Goal: Find specific page/section: Find specific page/section

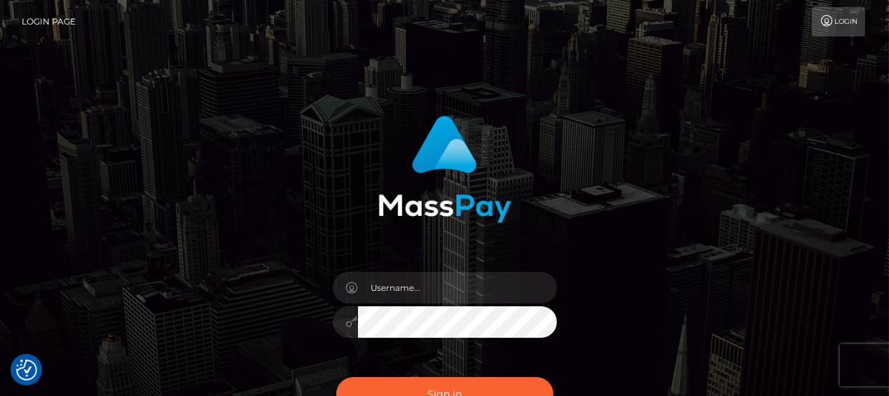
click at [398, 270] on div at bounding box center [444, 314] width 245 height 107
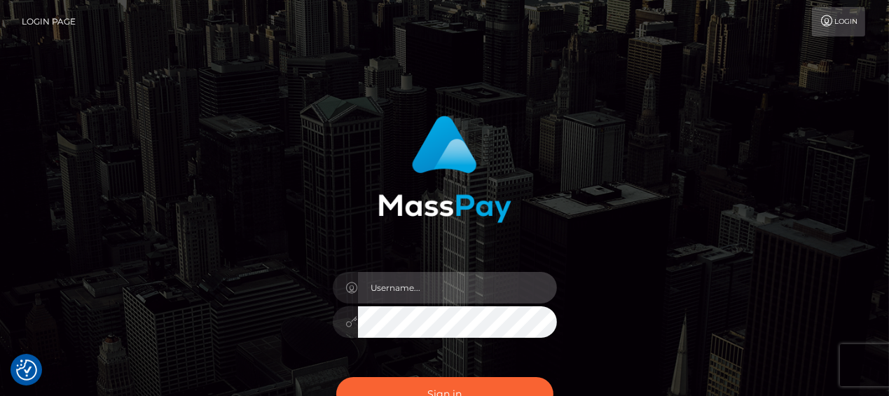
click at [403, 282] on input "text" at bounding box center [457, 288] width 199 height 32
type input "justin.rush"
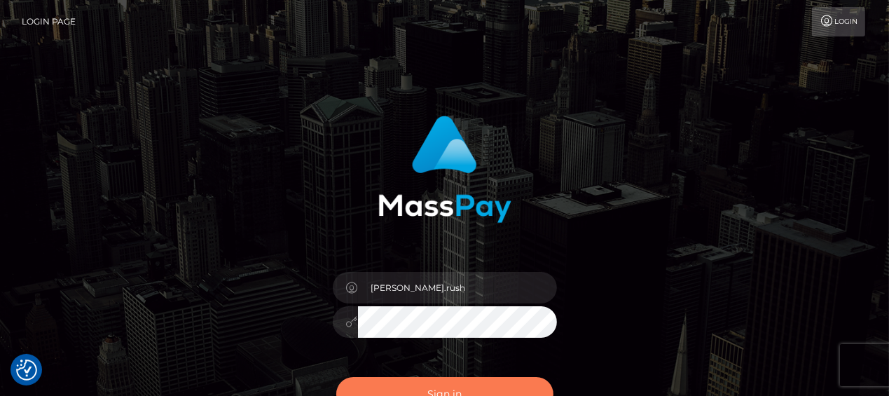
click at [448, 382] on button "Sign in" at bounding box center [444, 394] width 217 height 34
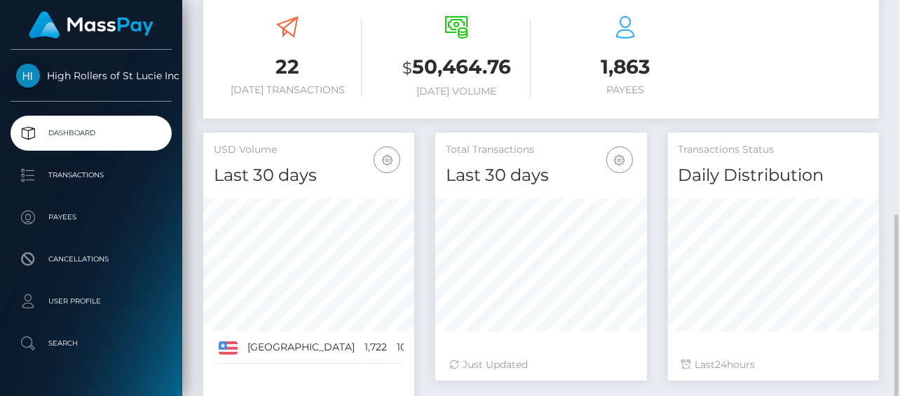
scroll to position [403, 0]
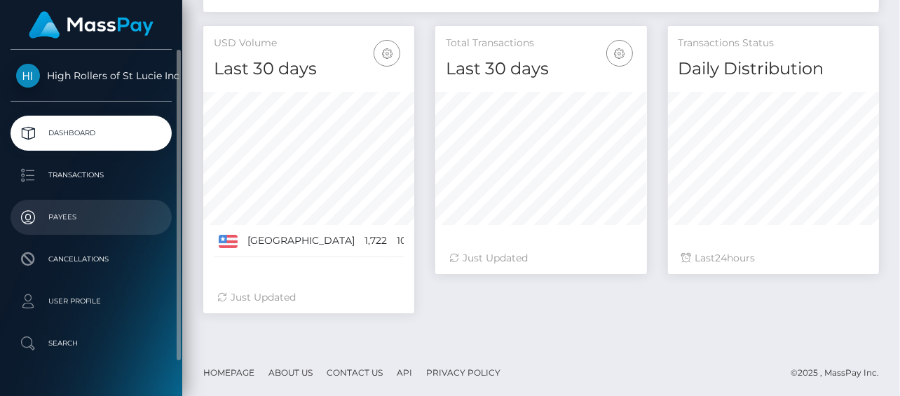
click at [66, 214] on p "Payees" at bounding box center [91, 217] width 150 height 21
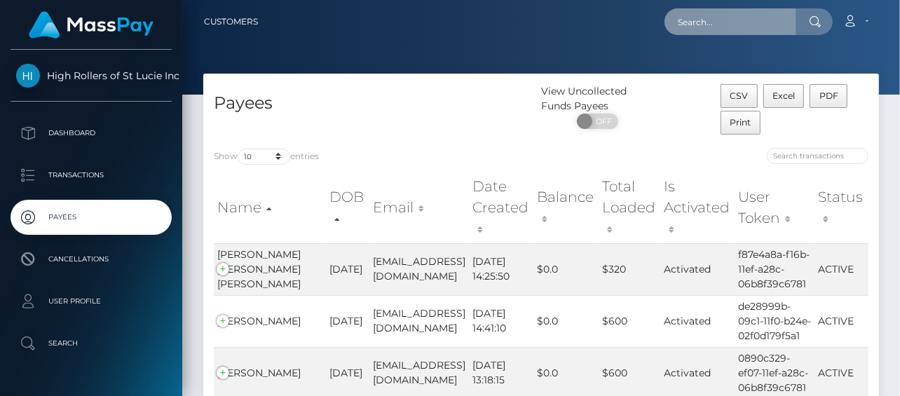
click at [713, 23] on input "text" at bounding box center [730, 21] width 132 height 27
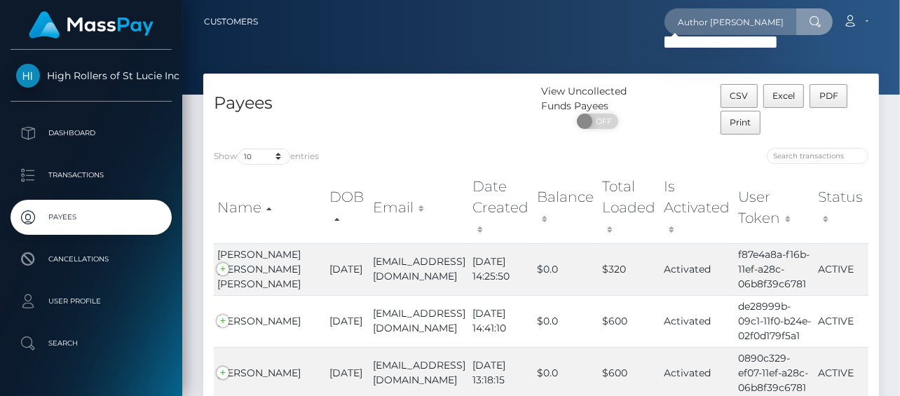
click at [715, 71] on div at bounding box center [540, 47] width 717 height 95
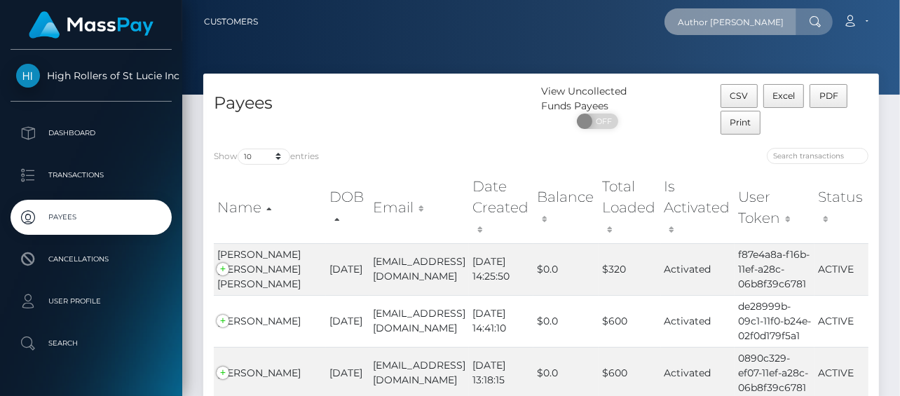
click at [713, 31] on input "Author Hruska" at bounding box center [730, 21] width 132 height 27
click at [716, 33] on input "Author Hruska" at bounding box center [730, 21] width 132 height 27
click at [726, 41] on nav "Customers Author Hruska Loading... Loading... Account Logout" at bounding box center [540, 21] width 717 height 43
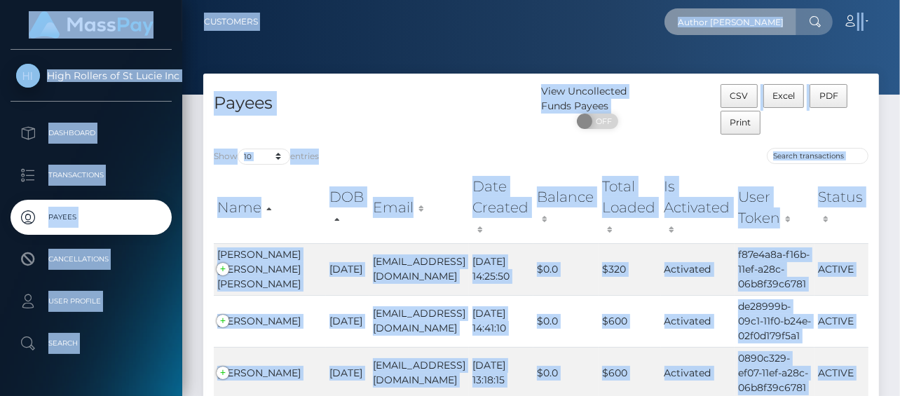
click at [700, 22] on input "Author Hruska" at bounding box center [730, 21] width 132 height 27
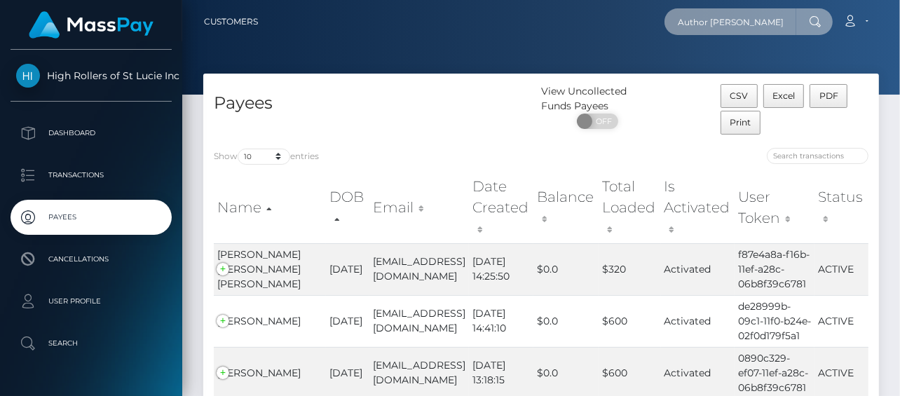
click at [700, 22] on input "Author Hruska" at bounding box center [730, 21] width 132 height 27
paste input "risk.taaka@gmail.com"
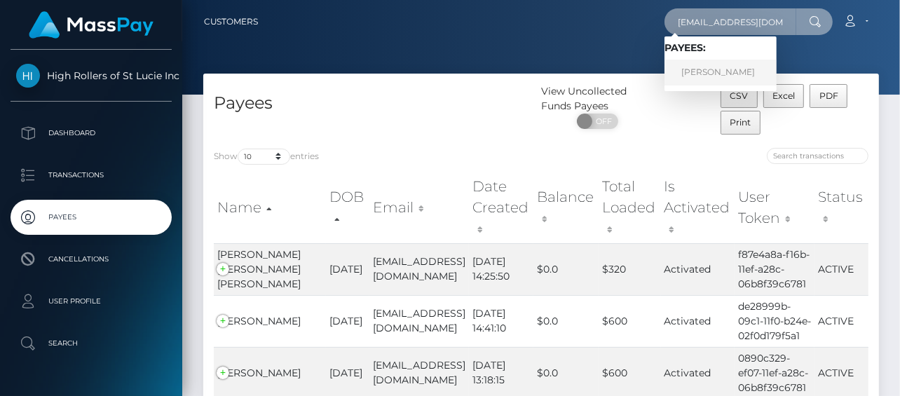
type input "risk.taaka@gmail.com"
click at [709, 67] on link "JASON CHRISTOPHER HRUSKA" at bounding box center [720, 73] width 112 height 26
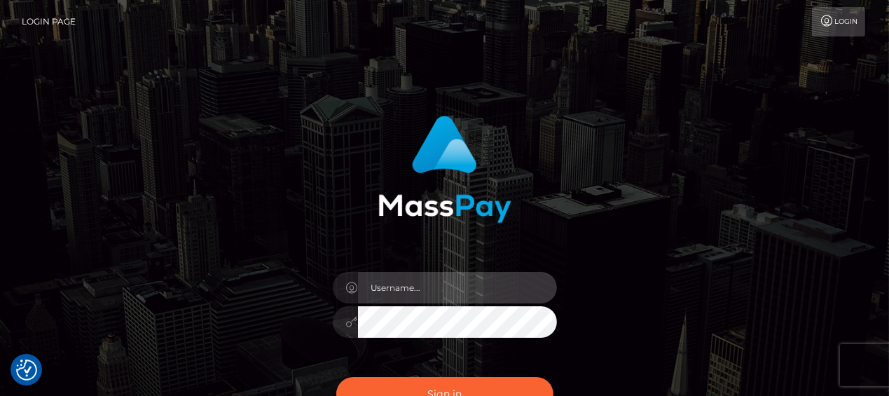
click at [393, 277] on input "text" at bounding box center [457, 288] width 199 height 32
type input "[PERSON_NAME].rush"
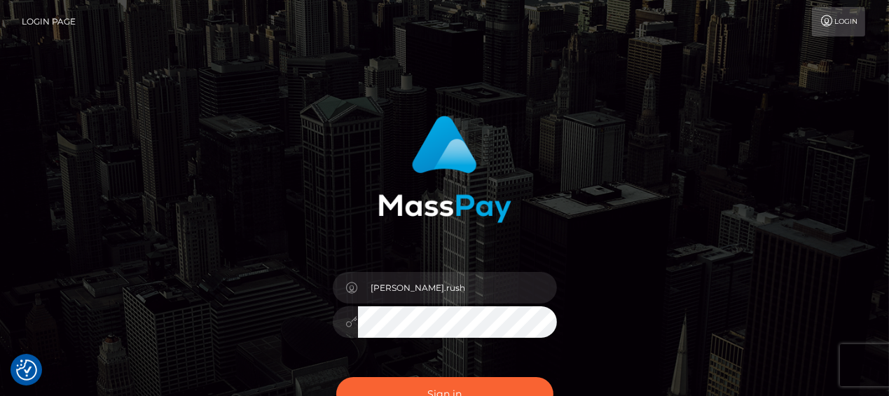
click at [336, 377] on button "Sign in" at bounding box center [444, 394] width 217 height 34
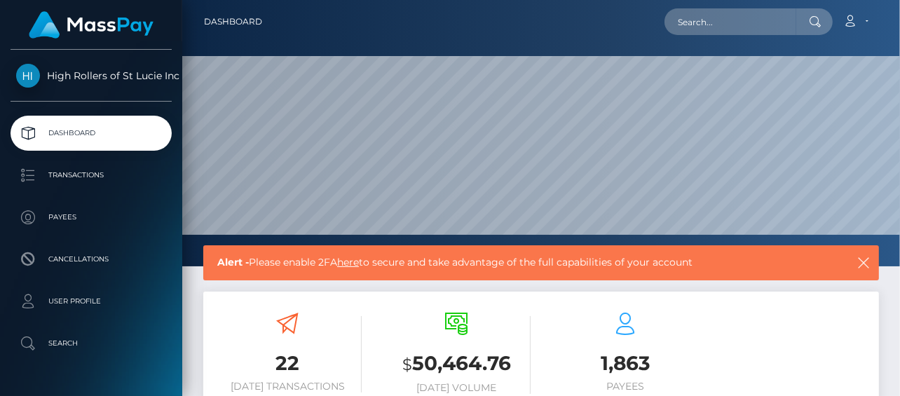
scroll to position [248, 211]
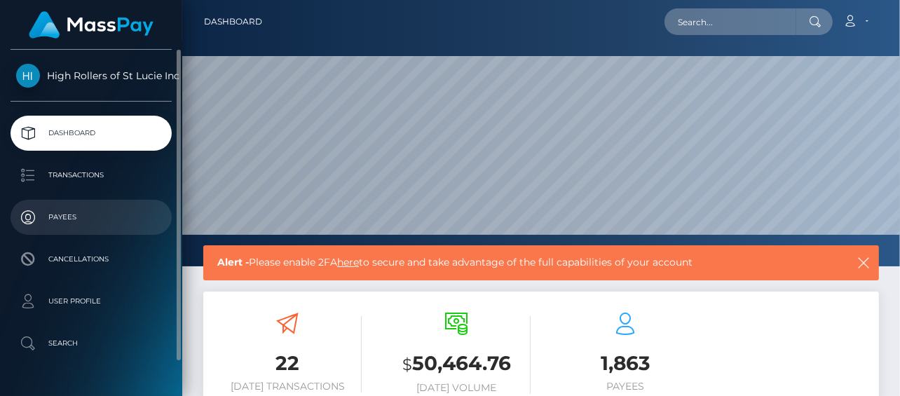
click at [75, 217] on p "Payees" at bounding box center [91, 217] width 150 height 21
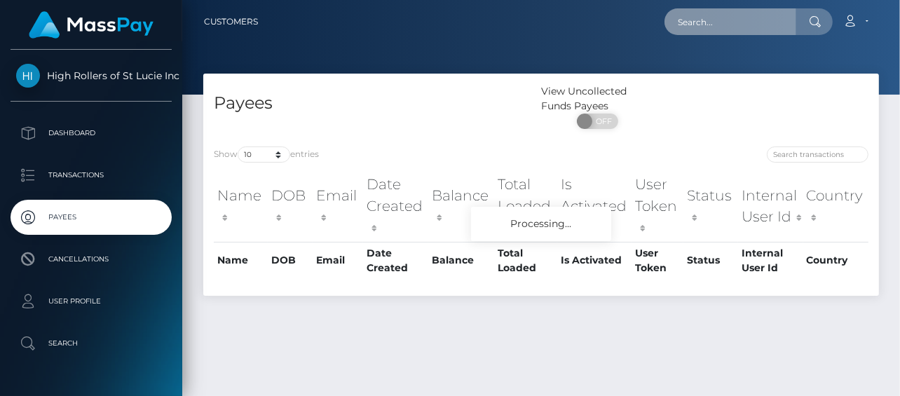
click at [750, 19] on input "text" at bounding box center [730, 21] width 132 height 27
paste input "[EMAIL_ADDRESS][DOMAIN_NAME]"
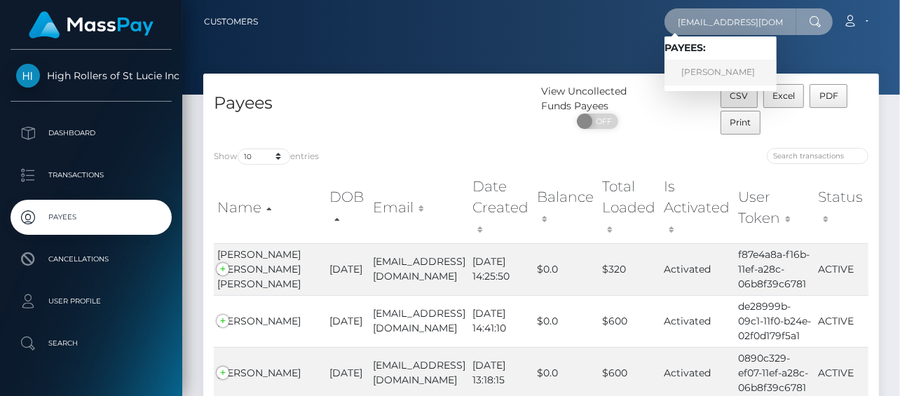
type input "[EMAIL_ADDRESS][DOMAIN_NAME]"
click at [732, 71] on link "[PERSON_NAME]" at bounding box center [720, 73] width 112 height 26
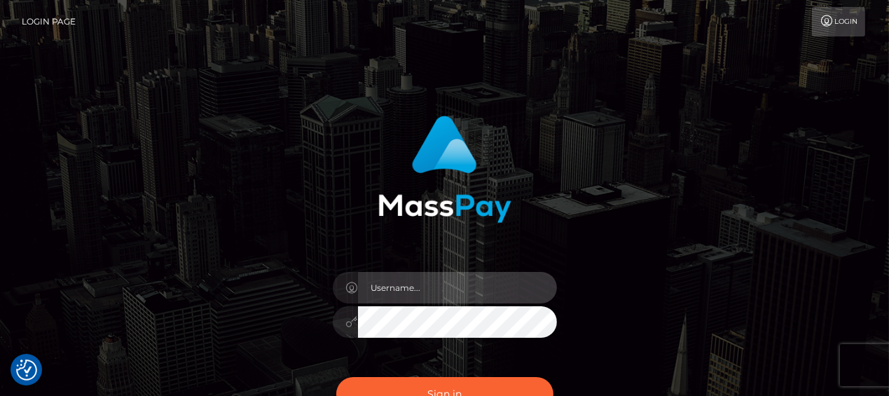
click at [386, 294] on input "text" at bounding box center [457, 288] width 199 height 32
click at [406, 289] on input "justin_tran20" at bounding box center [457, 288] width 199 height 32
type input "justin.rush"
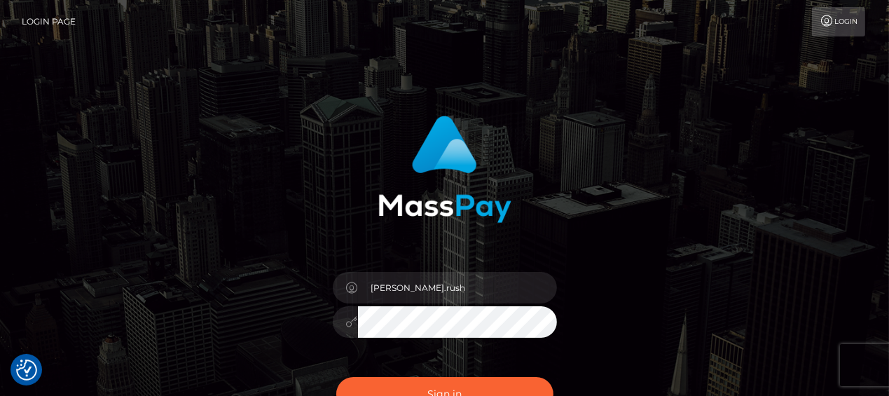
click at [336, 377] on button "Sign in" at bounding box center [444, 394] width 217 height 34
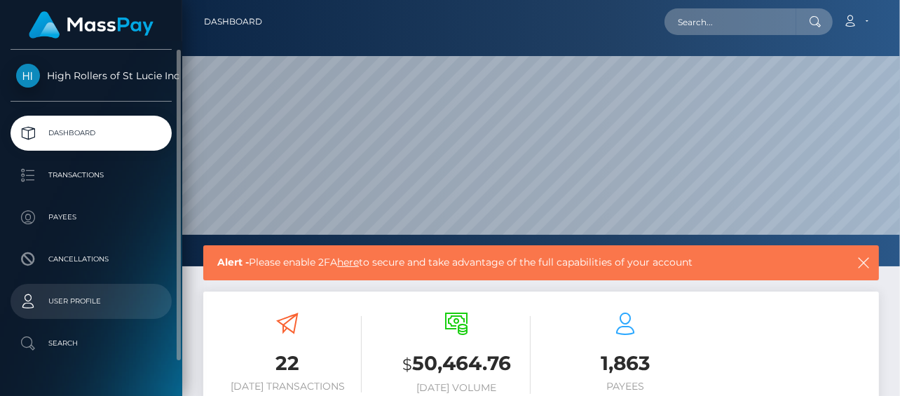
scroll to position [37, 0]
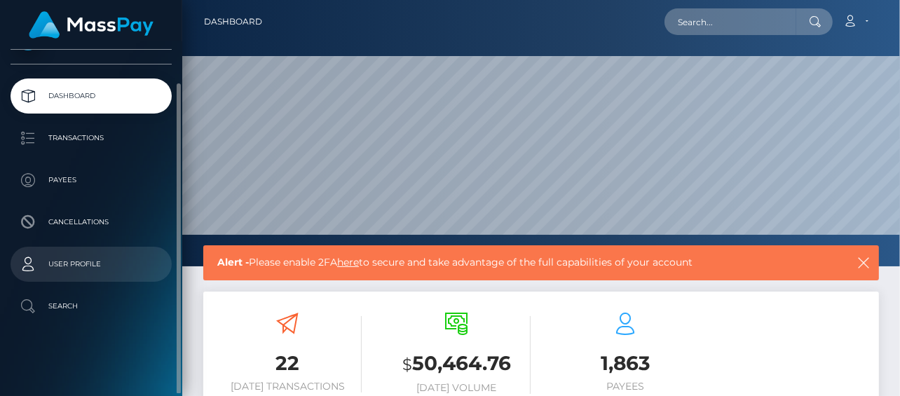
click at [73, 270] on p "User Profile" at bounding box center [91, 264] width 150 height 21
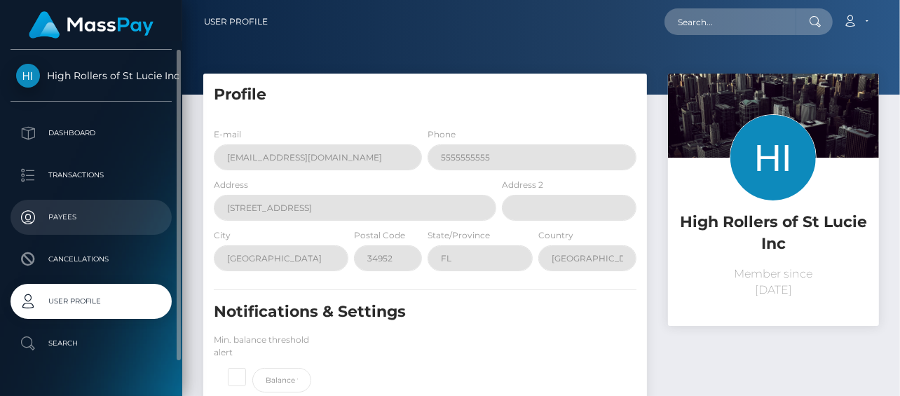
click at [106, 222] on p "Payees" at bounding box center [91, 217] width 150 height 21
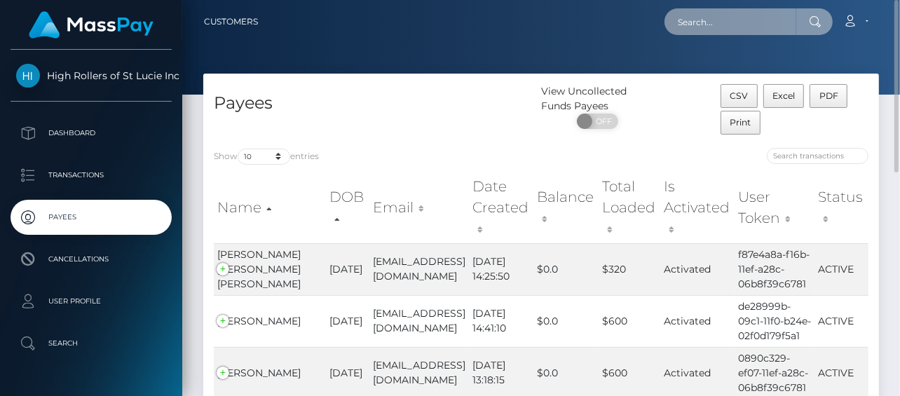
click at [710, 28] on input "text" at bounding box center [730, 21] width 132 height 27
paste input "[PERSON_NAME]"
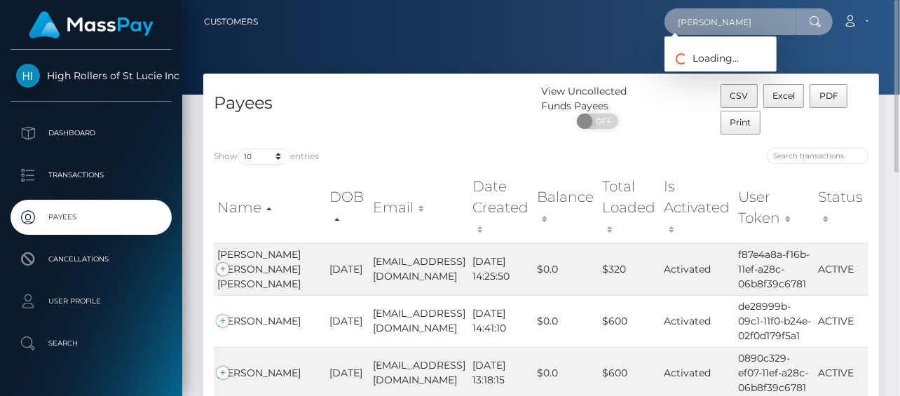
type input "[PERSON_NAME]"
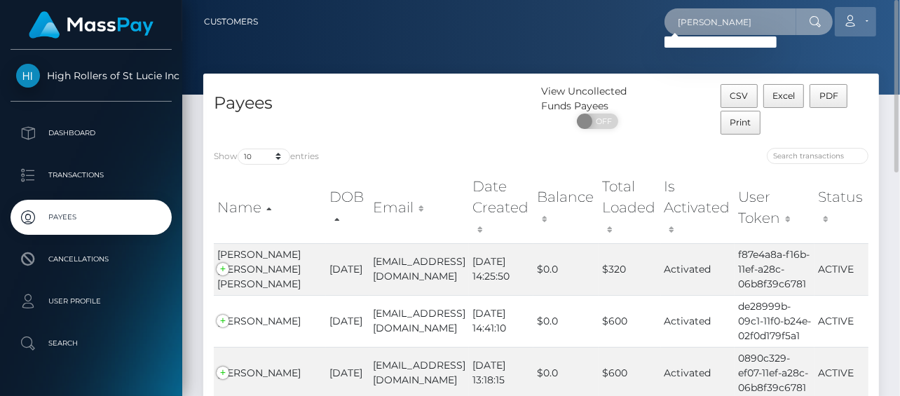
type input "[PERSON_NAME]"
click at [853, 27] on link "Account" at bounding box center [854, 21] width 41 height 29
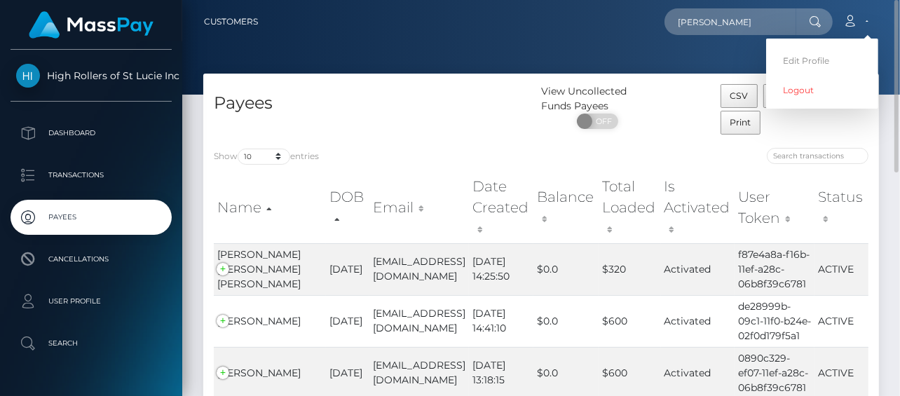
click at [575, 91] on div "View Uncollected Funds Payees" at bounding box center [597, 98] width 113 height 29
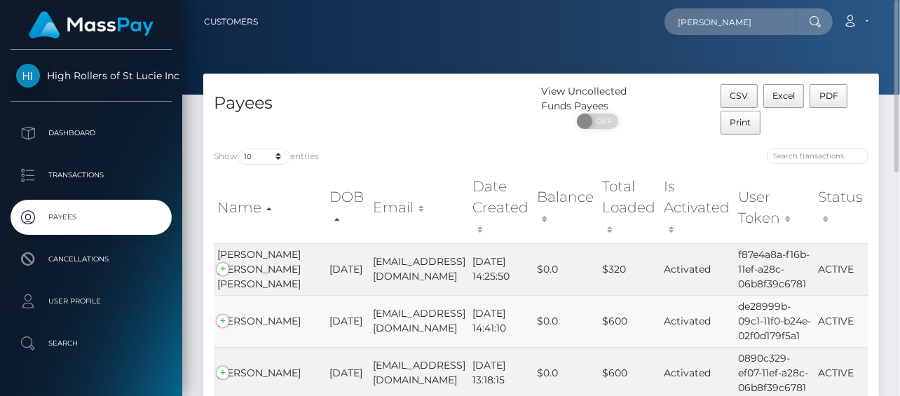
scroll to position [250, 0]
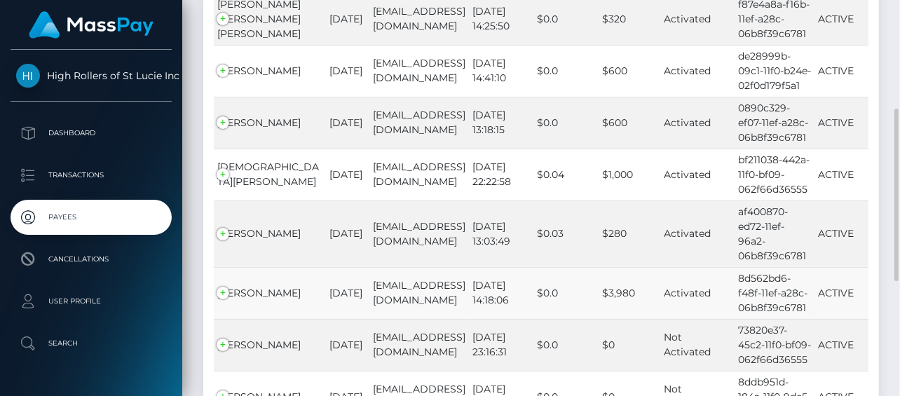
click at [369, 267] on td "johnnunez2013@icloud.com" at bounding box center [419, 293] width 100 height 52
click at [369, 216] on td "[EMAIL_ADDRESS][DOMAIN_NAME]" at bounding box center [419, 233] width 100 height 67
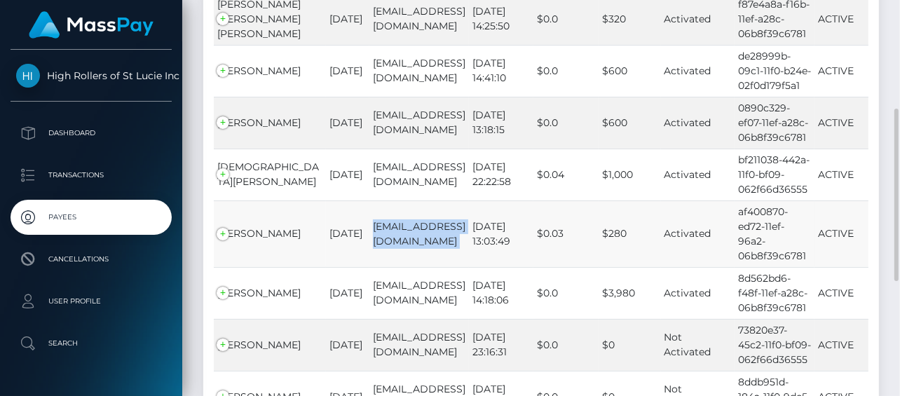
click at [369, 216] on td "[EMAIL_ADDRESS][DOMAIN_NAME]" at bounding box center [419, 233] width 100 height 67
click at [385, 267] on td "johnnunez2013@icloud.com" at bounding box center [419, 293] width 100 height 52
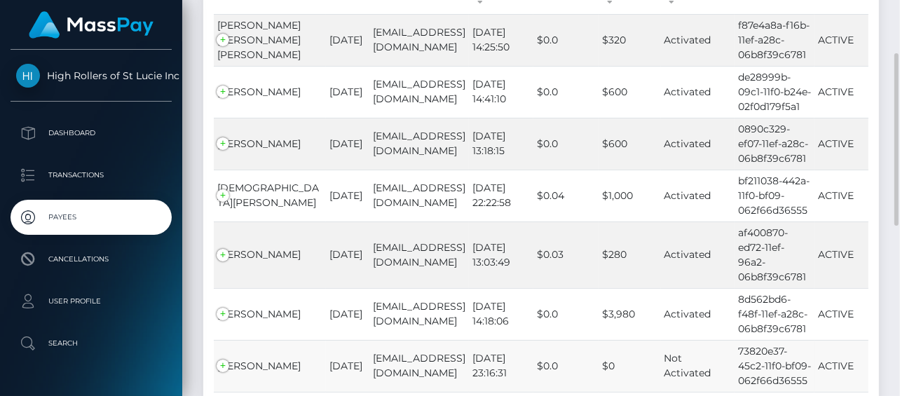
scroll to position [0, 0]
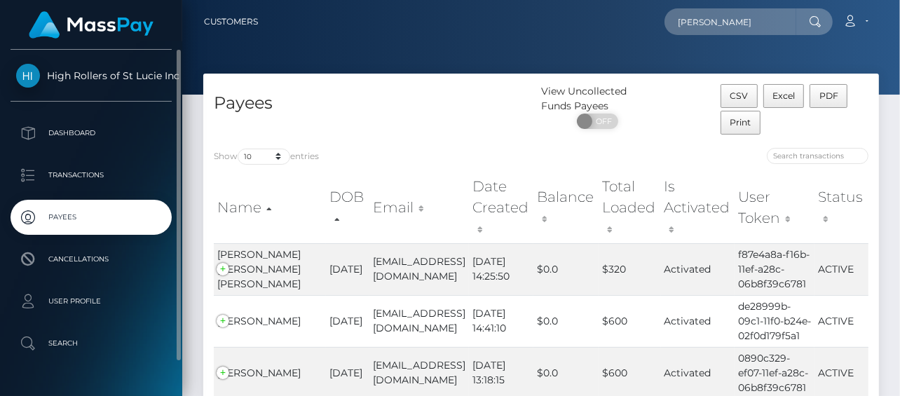
click at [71, 72] on span "High Rollers of St Lucie Inc" at bounding box center [91, 75] width 161 height 13
click at [83, 233] on link "Payees" at bounding box center [91, 217] width 161 height 35
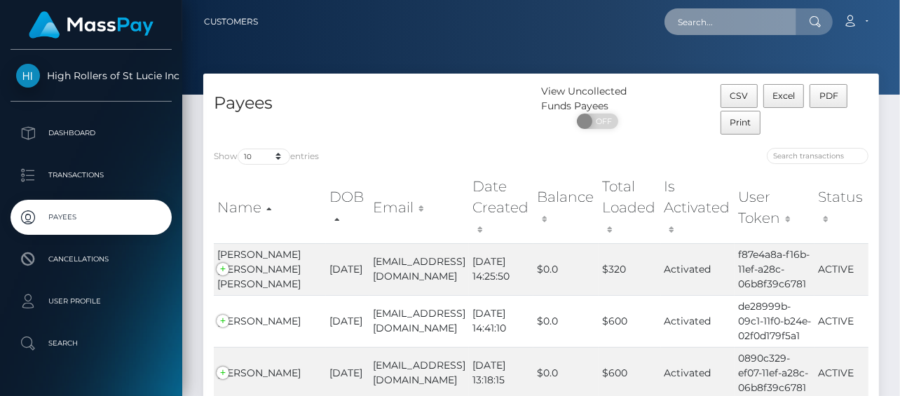
click at [709, 31] on input "text" at bounding box center [730, 21] width 132 height 27
paste input "[EMAIL_ADDRESS][DOMAIN_NAME]"
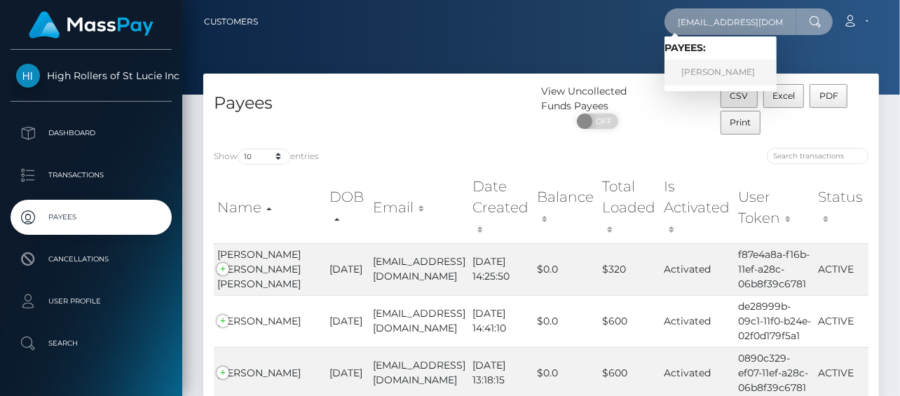
type input "[EMAIL_ADDRESS][DOMAIN_NAME]"
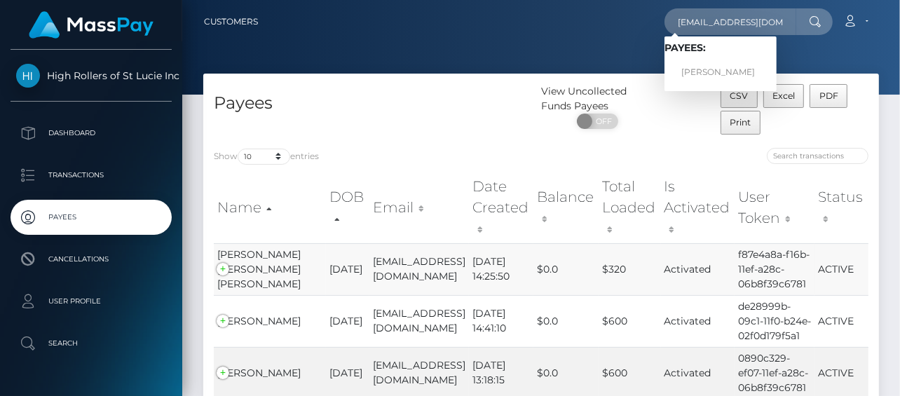
click at [381, 282] on td "Jarnoldogarza05@gmail.com" at bounding box center [419, 269] width 100 height 52
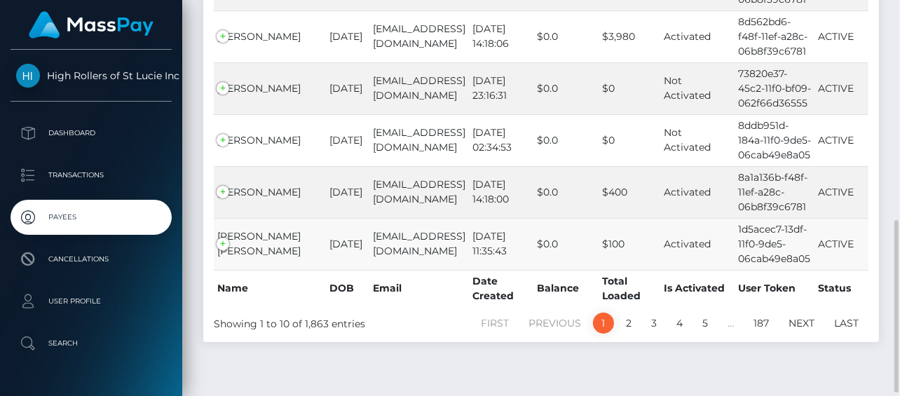
scroll to position [502, 0]
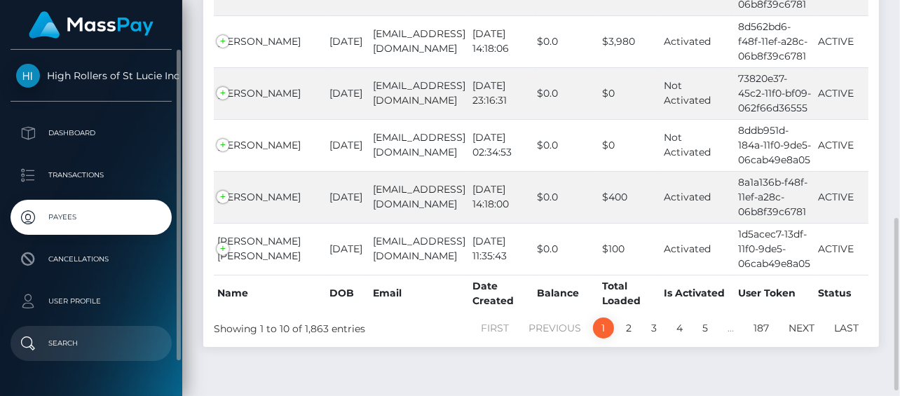
click at [84, 351] on p "Search" at bounding box center [91, 343] width 150 height 21
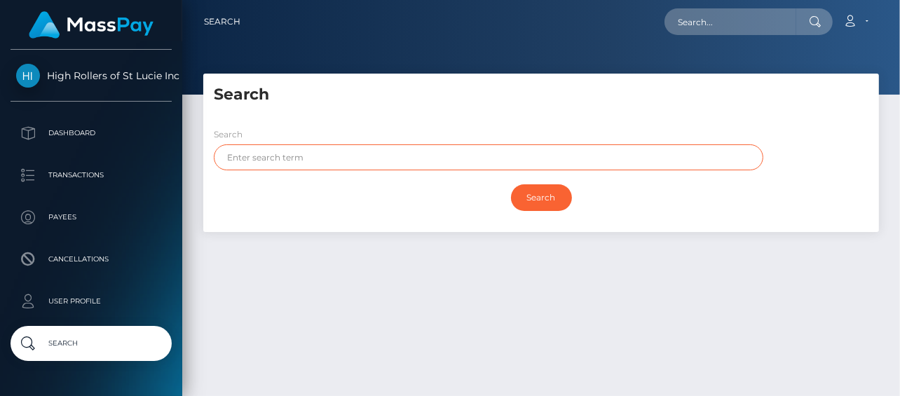
click at [299, 149] on input "text" at bounding box center [488, 157] width 549 height 26
paste input "risk.taaka@gmail.com"
type input "risk.taaka@gmail.com"
click at [511, 184] on input "Search" at bounding box center [541, 197] width 61 height 27
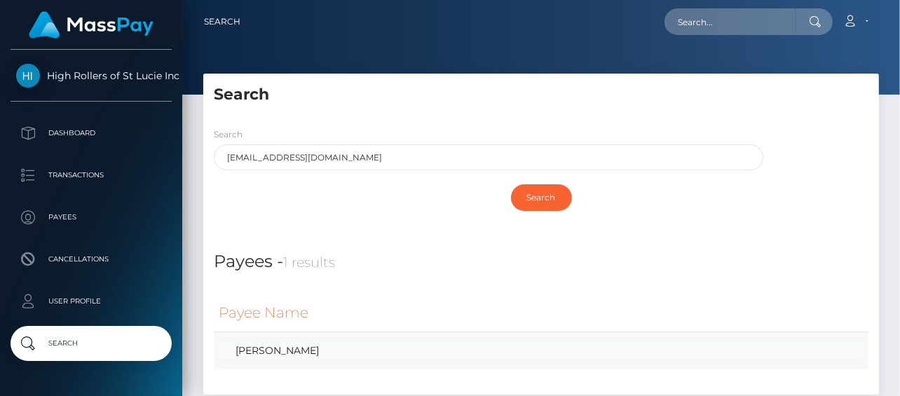
click at [264, 349] on link "JASON CHRISTOPHER HRUSKA" at bounding box center [541, 351] width 645 height 20
